Goal: Book appointment/travel/reservation

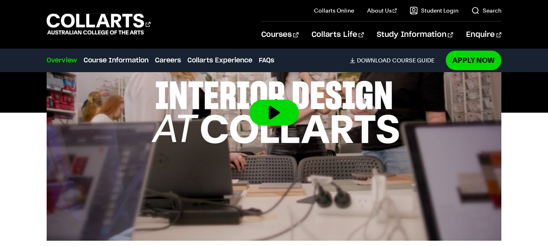
scroll to position [341, 0]
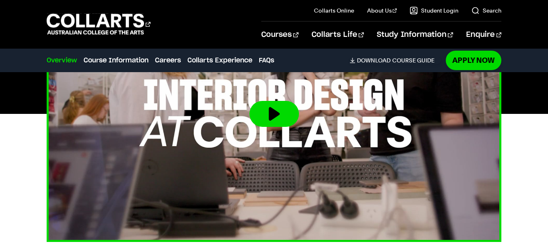
click at [274, 116] on button at bounding box center [273, 114] width 49 height 26
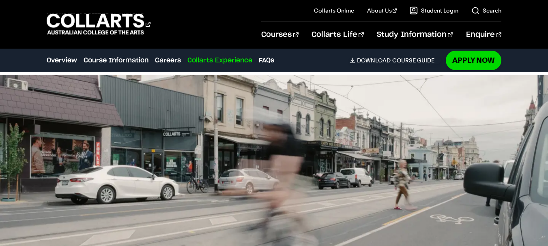
scroll to position [1778, 0]
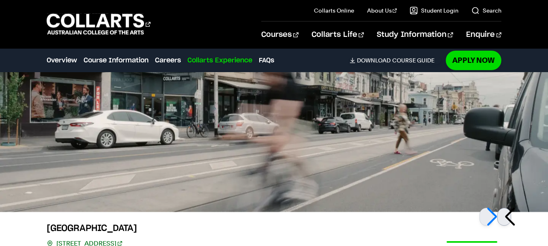
click at [510, 208] on div at bounding box center [504, 217] width 14 height 18
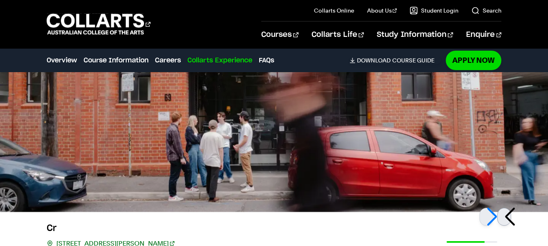
click at [510, 208] on div at bounding box center [504, 217] width 14 height 18
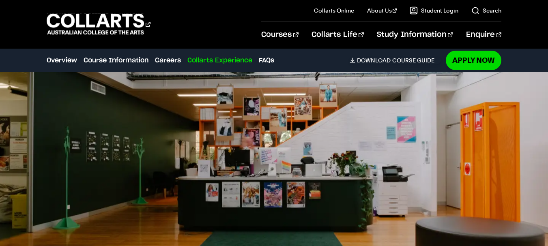
scroll to position [1778, 0]
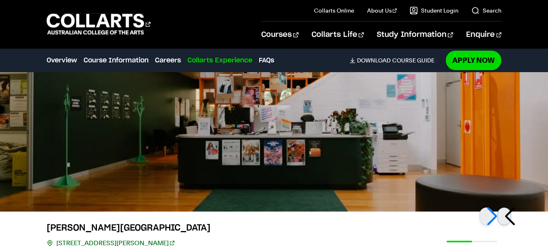
click at [503, 208] on div at bounding box center [504, 217] width 14 height 18
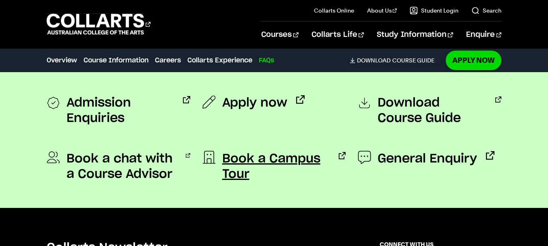
scroll to position [2992, 0]
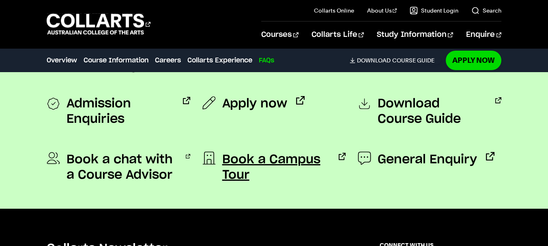
click at [268, 152] on span "Book a Campus Tour" at bounding box center [275, 167] width 107 height 31
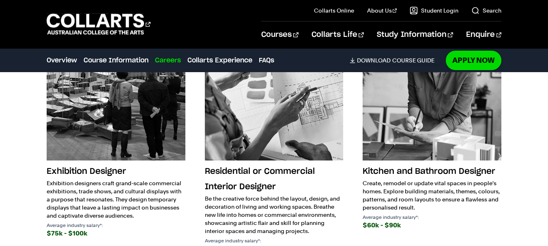
scroll to position [1427, 0]
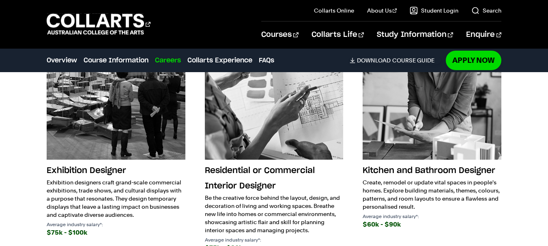
click at [114, 134] on img at bounding box center [116, 90] width 139 height 139
click at [87, 227] on div "$75k - $100k" at bounding box center [116, 232] width 139 height 11
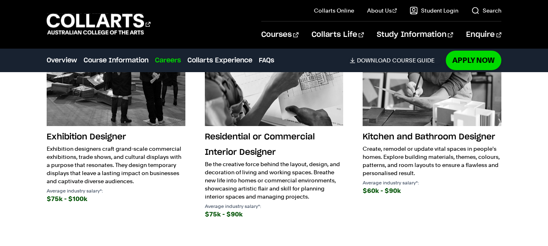
scroll to position [1461, 0]
click at [236, 129] on h3 "Residential or Commercial Interior Designer" at bounding box center [274, 144] width 139 height 31
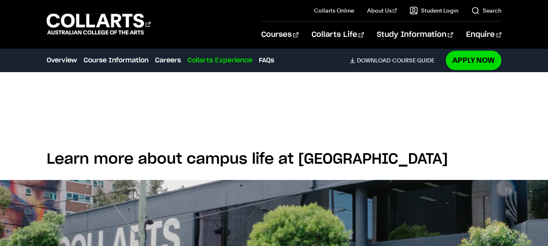
scroll to position [1840, 0]
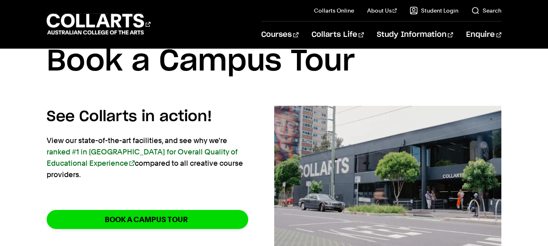
scroll to position [27, 0]
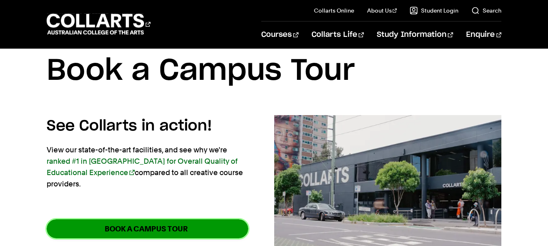
click at [183, 224] on strong "BOOK A CAMPUS TOUR" at bounding box center [146, 228] width 83 height 9
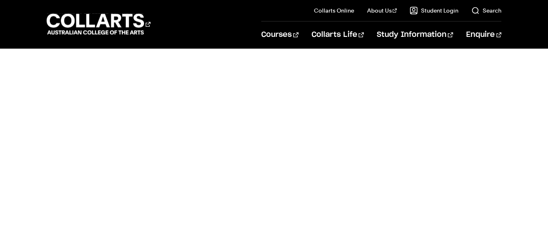
scroll to position [572, 0]
